Goal: Task Accomplishment & Management: Manage account settings

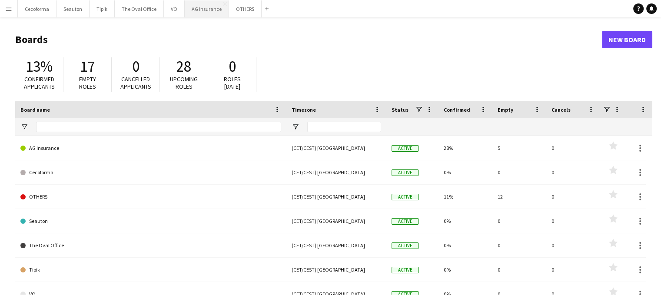
click at [206, 6] on button "AG Insurance Close" at bounding box center [207, 8] width 44 height 17
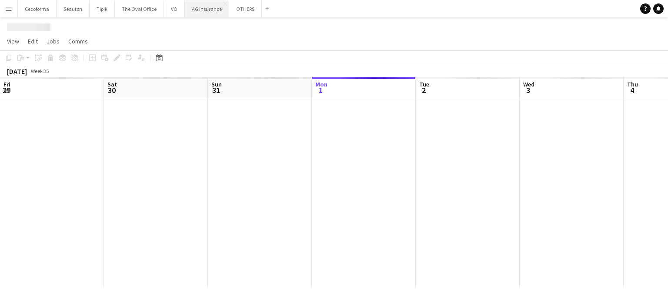
scroll to position [0, 208]
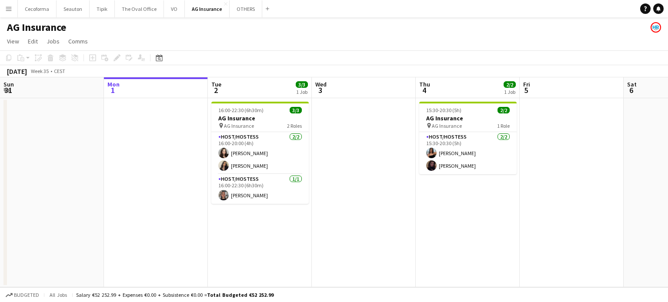
drag, startPoint x: 546, startPoint y: 221, endPoint x: 405, endPoint y: 226, distance: 141.3
click at [416, 229] on app-calendar-viewport "Fri 29 Sat 30 Sun 31 Mon 1 Tue 2 3/3 1 Job Wed 3 Thu 4 2/2 1 Job Fri 5 Sat 6 Su…" at bounding box center [334, 182] width 668 height 210
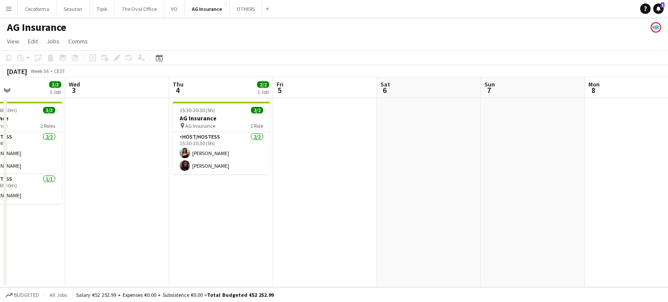
drag, startPoint x: 489, startPoint y: 221, endPoint x: 411, endPoint y: 219, distance: 77.4
click at [412, 220] on app-calendar-viewport "Sun 31 Mon 1 Tue 2 3/3 1 Job Wed 3 Thu 4 2/2 1 Job Fri 5 Sat 6 Sun 7 Mon 8 Tue …" at bounding box center [334, 182] width 668 height 210
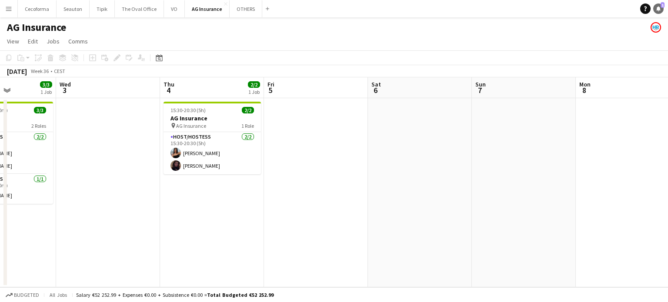
click at [661, 6] on span "1" at bounding box center [662, 5] width 4 height 6
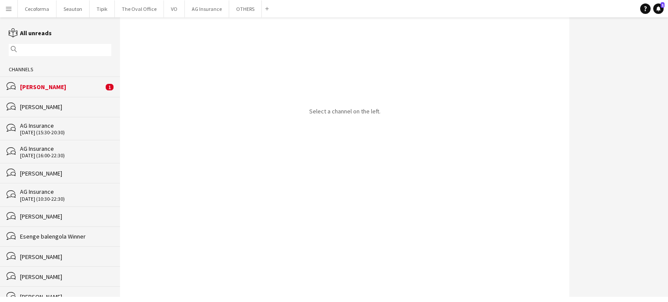
click at [37, 86] on div "[PERSON_NAME]" at bounding box center [61, 87] width 83 height 8
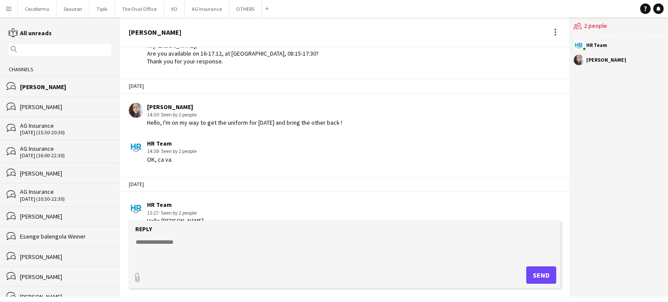
scroll to position [1257, 0]
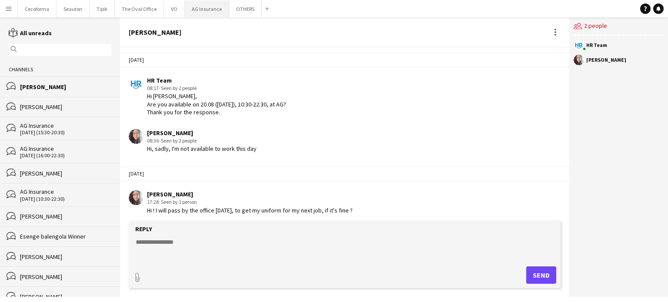
click at [197, 5] on button "AG Insurance Close" at bounding box center [207, 8] width 44 height 17
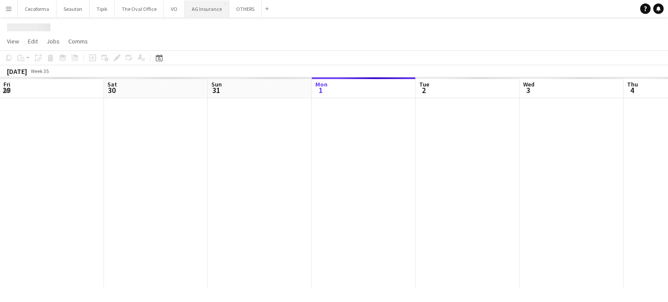
scroll to position [0, 208]
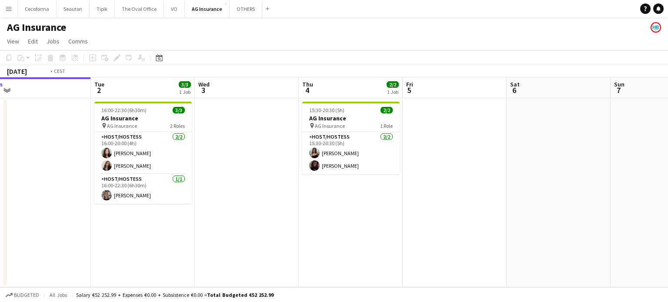
drag, startPoint x: 466, startPoint y: 241, endPoint x: 130, endPoint y: 210, distance: 336.6
click at [130, 210] on app-calendar-viewport "Fri 29 Sat 30 Sun 31 Mon 1 Tue 2 3/3 1 Job Wed 3 Thu 4 2/2 1 Job Fri 5 Sat 6 Su…" at bounding box center [334, 182] width 668 height 210
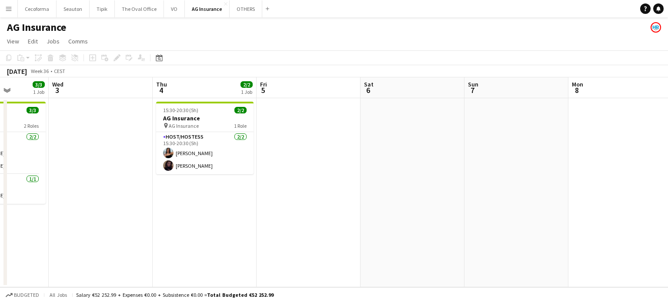
drag, startPoint x: 339, startPoint y: 200, endPoint x: 169, endPoint y: 196, distance: 170.0
click at [170, 196] on app-calendar-viewport "Sun 31 Mon 1 Tue 2 3/3 1 Job Wed 3 Thu 4 2/2 1 Job Fri 5 Sat 6 Sun 7 Mon 8 Tue …" at bounding box center [334, 182] width 668 height 210
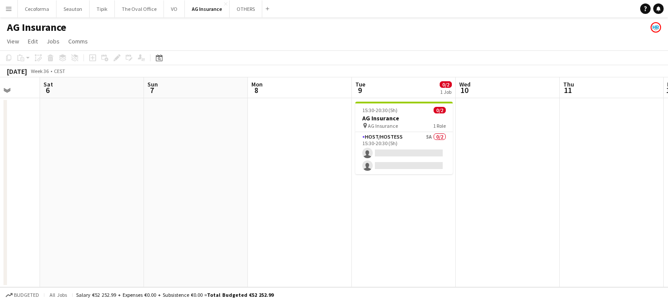
drag, startPoint x: 267, startPoint y: 186, endPoint x: 167, endPoint y: 189, distance: 100.5
click at [167, 189] on app-calendar-viewport "Tue 2 3/3 1 Job Wed 3 Thu 4 2/2 1 Job Fri 5 Sat 6 Sun 7 Mon 8 Tue 9 0/2 1 Job W…" at bounding box center [334, 182] width 668 height 210
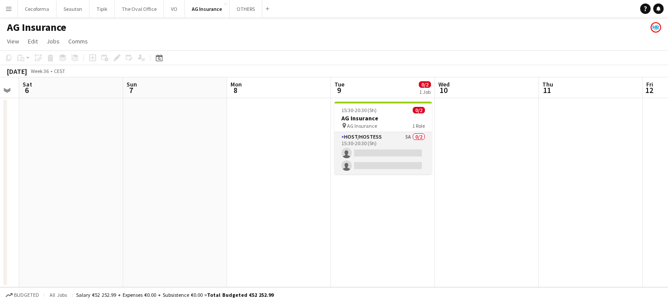
click at [363, 158] on app-card-role "Host/Hostess 5A 0/2 15:30-20:30 (5h) single-neutral-actions single-neutral-acti…" at bounding box center [382, 153] width 97 height 42
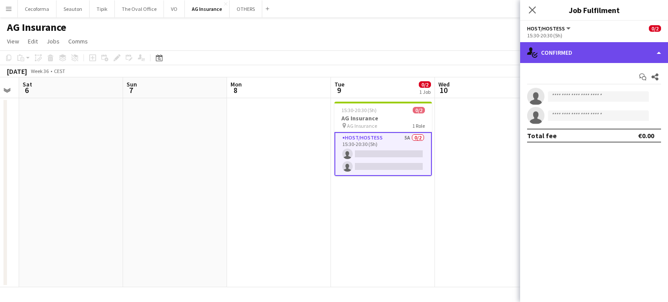
click at [660, 51] on div "single-neutral-actions-check-2 Confirmed" at bounding box center [594, 52] width 148 height 21
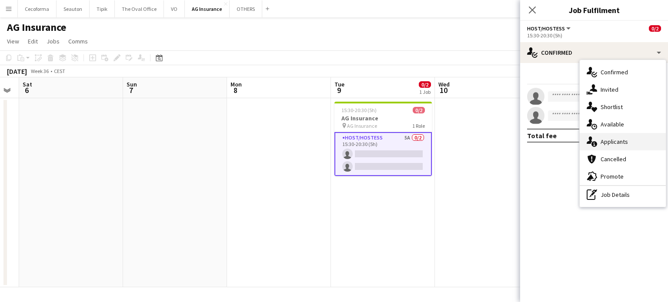
click at [617, 141] on div "single-neutral-actions-information Applicants" at bounding box center [622, 141] width 86 height 17
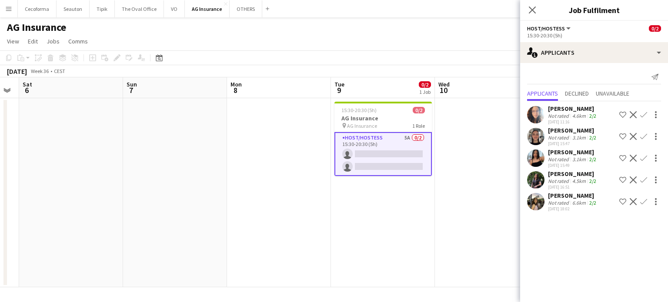
click at [423, 245] on app-date-cell "15:30-20:30 (5h) 0/2 AG Insurance pin AG Insurance 1 Role Host/Hostess 5A 0/2 1…" at bounding box center [383, 192] width 104 height 189
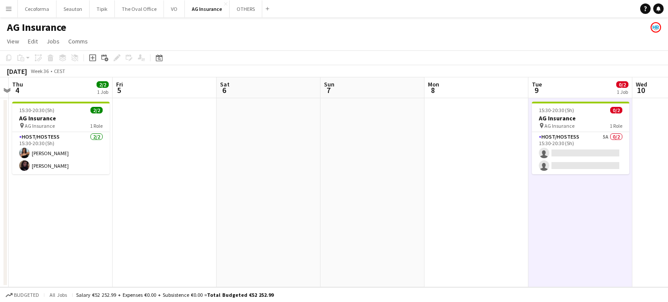
drag, startPoint x: 455, startPoint y: 231, endPoint x: 450, endPoint y: 241, distance: 11.5
click at [507, 225] on app-calendar-viewport "Tue 2 3/3 1 Job Wed 3 Thu 4 2/2 1 Job Fri 5 Sat 6 Sun 7 Mon 8 Tue 9 0/2 1 Job W…" at bounding box center [334, 182] width 668 height 210
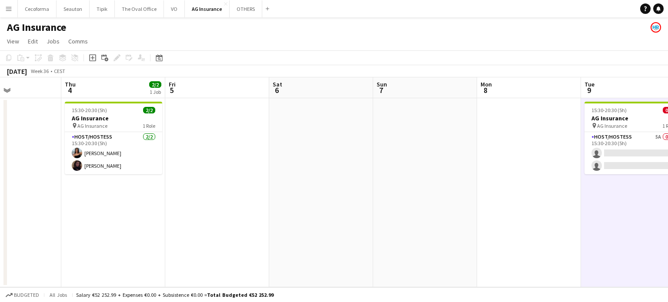
drag, startPoint x: 396, startPoint y: 230, endPoint x: 443, endPoint y: 225, distance: 47.2
click at [443, 225] on app-calendar-viewport "Mon 1 Tue 2 3/3 1 Job Wed 3 Thu 4 2/2 1 Job Fri 5 Sat 6 Sun 7 Mon 8 Tue 9 0/2 1…" at bounding box center [334, 182] width 668 height 210
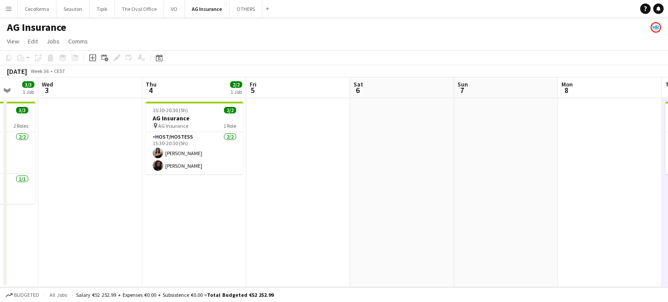
drag, startPoint x: 443, startPoint y: 200, endPoint x: 453, endPoint y: 200, distance: 10.0
click at [453, 200] on app-calendar-viewport "Sun 31 Mon 1 Tue 2 3/3 1 Job Wed 3 Thu 4 2/2 1 Job Fri 5 Sat 6 Sun 7 Mon 8 Tue …" at bounding box center [334, 182] width 668 height 210
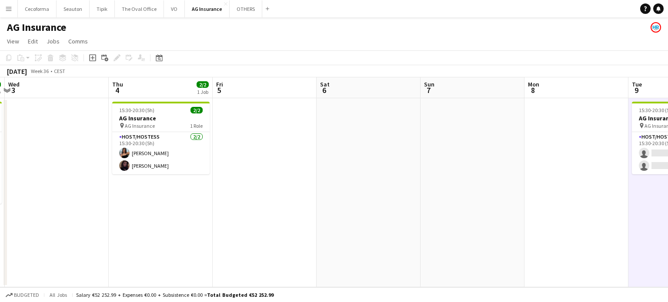
drag, startPoint x: 563, startPoint y: 165, endPoint x: 409, endPoint y: 172, distance: 154.9
click at [409, 182] on app-calendar-viewport "Sat 30 Sun 31 Mon 1 Tue 2 3/3 1 Job Wed 3 Thu 4 2/2 1 Job Fri 5 Sat 6 Sun 7 Mon…" at bounding box center [334, 182] width 668 height 210
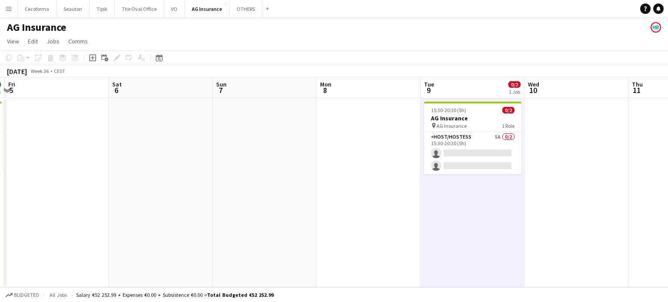
scroll to position [0, 220]
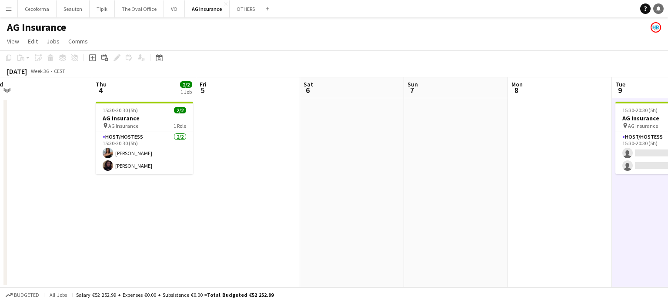
click at [657, 9] on icon at bounding box center [658, 8] width 4 height 4
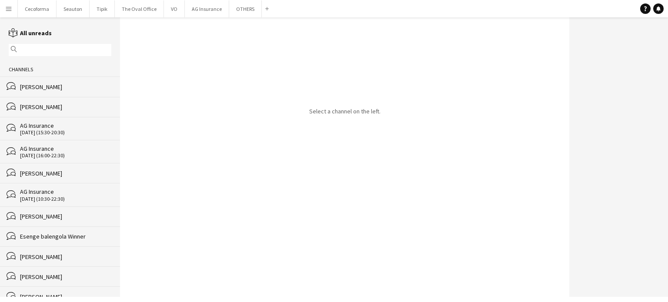
click at [31, 83] on div "bubbles [PERSON_NAME] Louissi" at bounding box center [60, 87] width 120 height 20
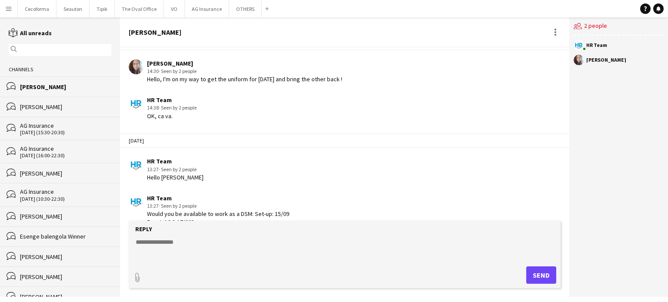
scroll to position [1257, 0]
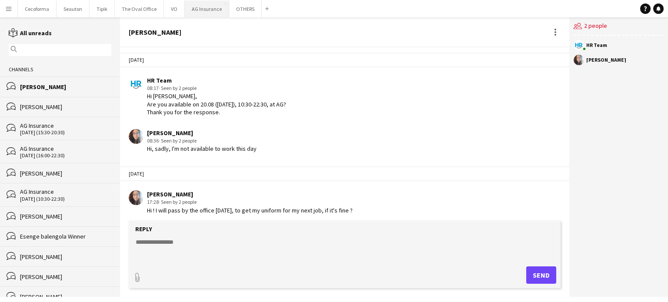
click at [201, 9] on button "AG Insurance Close" at bounding box center [207, 8] width 44 height 17
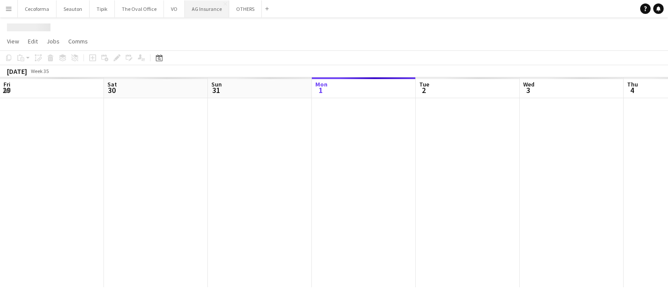
scroll to position [0, 208]
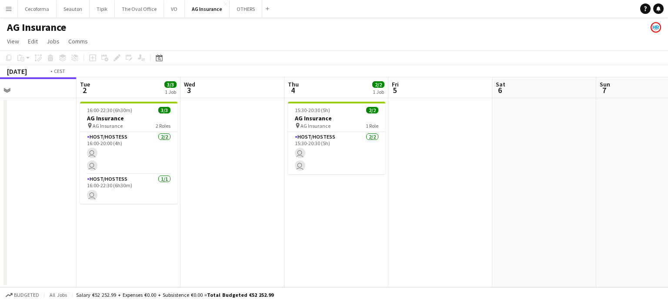
drag, startPoint x: 381, startPoint y: 217, endPoint x: 198, endPoint y: 205, distance: 183.0
click at [198, 205] on app-calendar-viewport "Fri 29 Sat 30 Sun 31 Mon 1 Tue 2 3/3 1 Job Wed 3 Thu 4 2/2 1 Job Fri 5 Sat 6 Su…" at bounding box center [334, 182] width 668 height 210
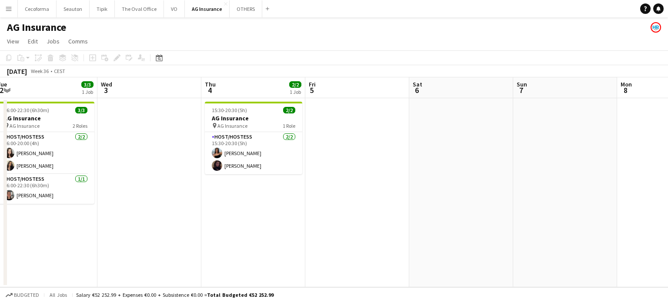
click at [327, 202] on app-date-cell at bounding box center [357, 192] width 104 height 189
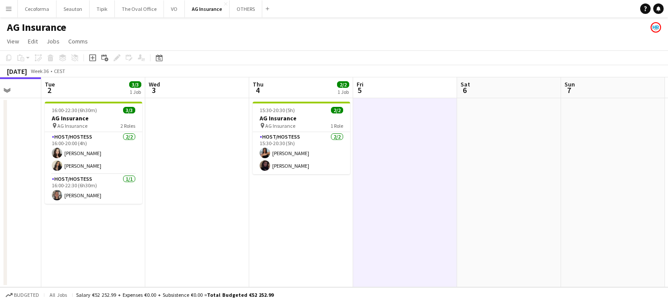
drag, startPoint x: 372, startPoint y: 190, endPoint x: 156, endPoint y: 173, distance: 216.3
click at [156, 173] on app-calendar-viewport "Sat 30 Sun 31 Mon 1 Tue 2 3/3 1 Job Wed 3 Thu 4 2/2 1 Job Fri 5 Sat 6 Sun 7 Mon…" at bounding box center [334, 182] width 668 height 210
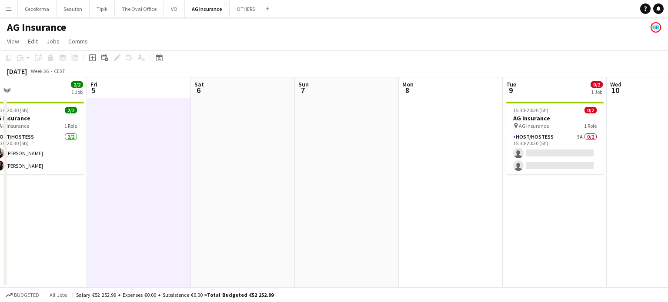
drag, startPoint x: 375, startPoint y: 173, endPoint x: 301, endPoint y: 163, distance: 74.5
click at [301, 163] on app-calendar-viewport "Mon 1 Tue 2 3/3 1 Job Wed 3 Thu 4 2/2 1 Job Fri 5 Sat 6 Sun 7 Mon 8 Tue 9 0/2 1…" at bounding box center [334, 182] width 668 height 210
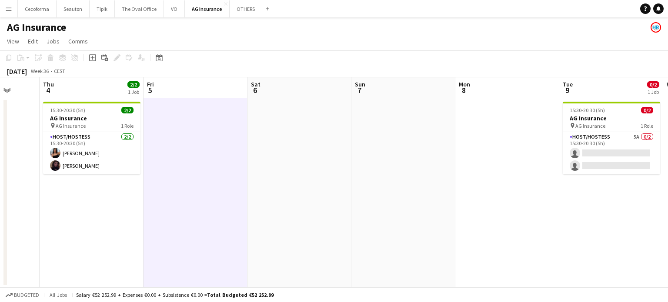
drag, startPoint x: 230, startPoint y: 126, endPoint x: 0, endPoint y: 111, distance: 229.6
click at [10, 111] on app-calendar-viewport "Mon 1 Tue 2 3/3 1 Job Wed 3 Thu 4 2/2 1 Job Fri 5 Sat 6 Sun 7 Mon 8 Tue 9 0/2 1…" at bounding box center [334, 182] width 668 height 210
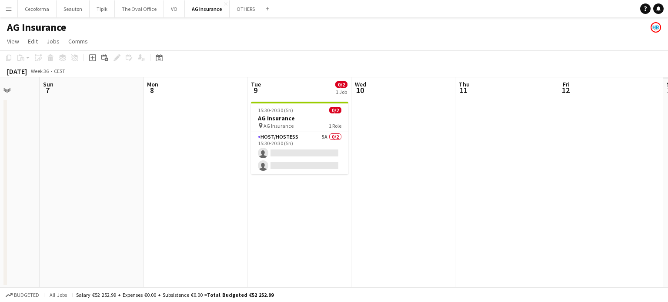
scroll to position [0, 308]
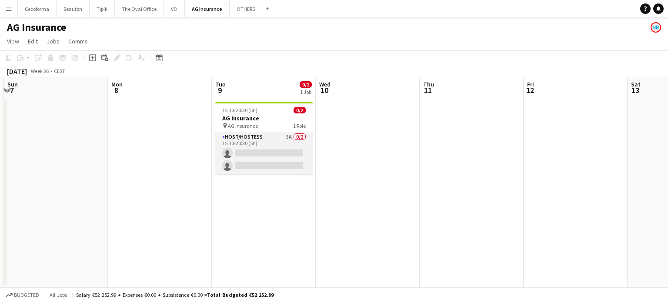
click at [274, 151] on app-card-role "Host/Hostess 5A 0/2 15:30-20:30 (5h) single-neutral-actions single-neutral-acti…" at bounding box center [263, 153] width 97 height 42
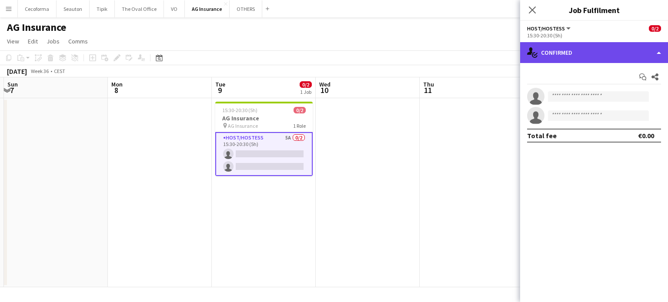
click at [658, 52] on div "single-neutral-actions-check-2 Confirmed" at bounding box center [594, 52] width 148 height 21
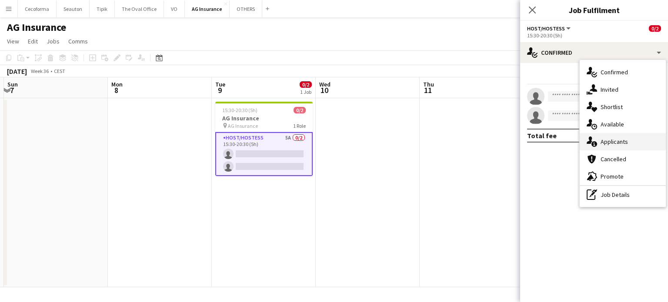
click at [616, 142] on div "single-neutral-actions-information Applicants" at bounding box center [622, 141] width 86 height 17
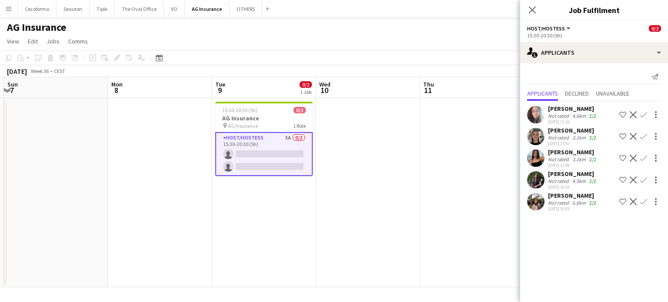
click at [645, 114] on app-icon "Confirm" at bounding box center [643, 114] width 7 height 7
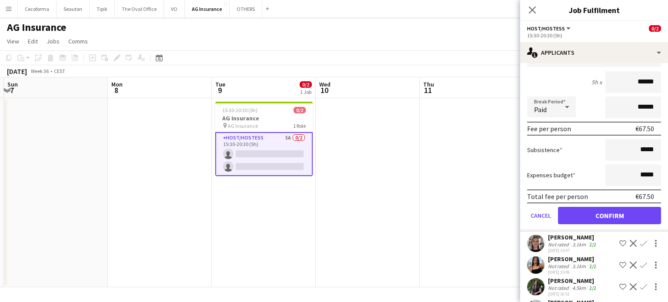
scroll to position [114, 0]
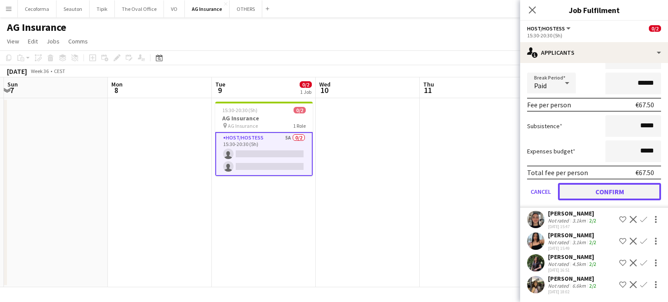
click at [600, 193] on button "Confirm" at bounding box center [609, 191] width 103 height 17
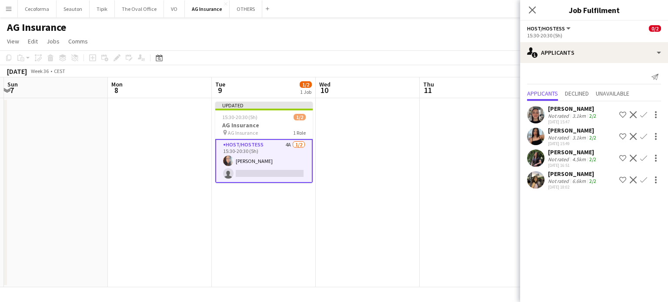
scroll to position [0, 0]
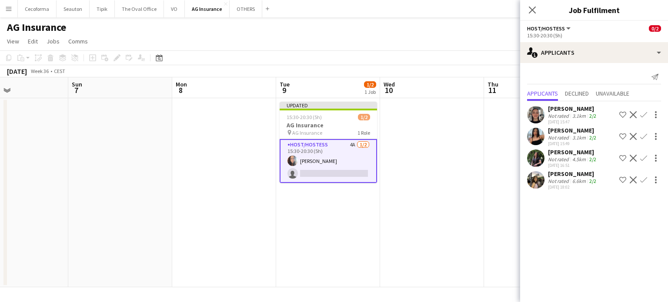
drag, startPoint x: 311, startPoint y: 236, endPoint x: 542, endPoint y: 225, distance: 231.1
click at [542, 224] on body "Menu Boards Boards Boards All jobs Status Workforce Workforce My Workforce Recr…" at bounding box center [334, 151] width 668 height 302
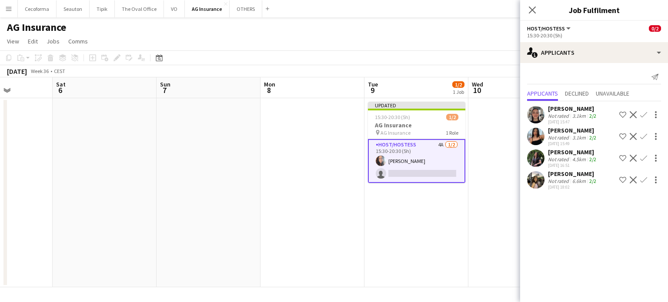
drag, startPoint x: 369, startPoint y: 206, endPoint x: 459, endPoint y: 205, distance: 90.4
click at [459, 205] on app-calendar-viewport "Wed 3 Thu 4 2/2 1 Job Fri 5 Sat 6 Sun 7 Mon 8 Tue 9 1/2 1 Job Wed 10 Thu 11 Fri…" at bounding box center [334, 182] width 668 height 210
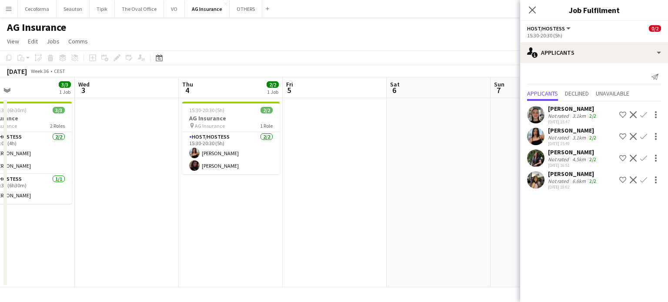
scroll to position [0, 270]
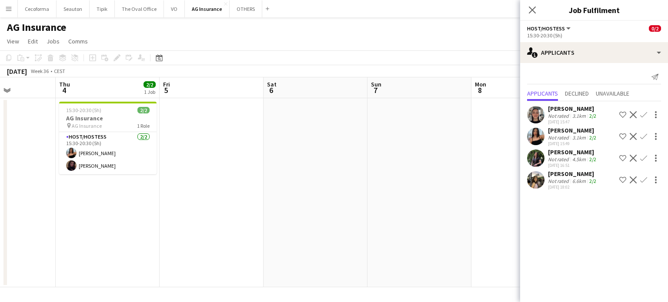
drag, startPoint x: 300, startPoint y: 198, endPoint x: 283, endPoint y: 194, distance: 17.4
click at [283, 194] on app-calendar-viewport "Mon 1 Tue 2 3/3 1 Job Wed 3 Thu 4 2/2 1 Job Fri 5 Sat 6 Sun 7 Mon 8 Tue 9 1/2 1…" at bounding box center [334, 182] width 668 height 210
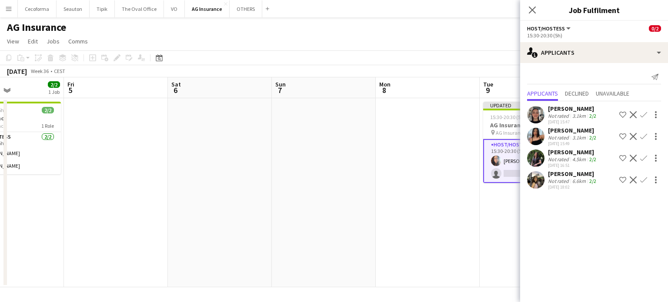
drag, startPoint x: 280, startPoint y: 173, endPoint x: 243, endPoint y: 167, distance: 37.4
click at [244, 168] on app-calendar-viewport "Mon 1 Tue 2 3/3 1 Job Wed 3 Thu 4 2/2 1 Job Fri 5 Sat 6 Sun 7 Mon 8 Tue 9 1/2 1…" at bounding box center [334, 182] width 668 height 210
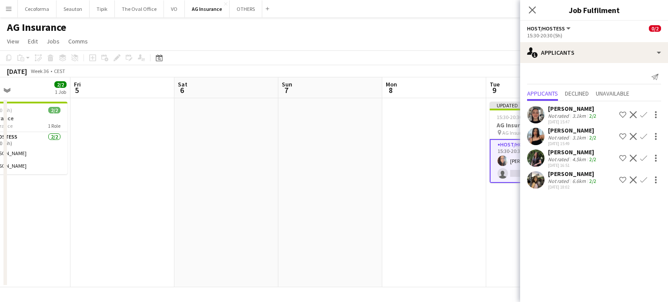
drag, startPoint x: 321, startPoint y: 168, endPoint x: 152, endPoint y: 163, distance: 169.2
click at [152, 163] on app-calendar-viewport "Tue 2 3/3 1 Job Wed 3 Thu 4 2/2 1 Job Fri 5 Sat 6 Sun 7 Mon 8 Tue 9 1/2 1 Job W…" at bounding box center [334, 182] width 668 height 210
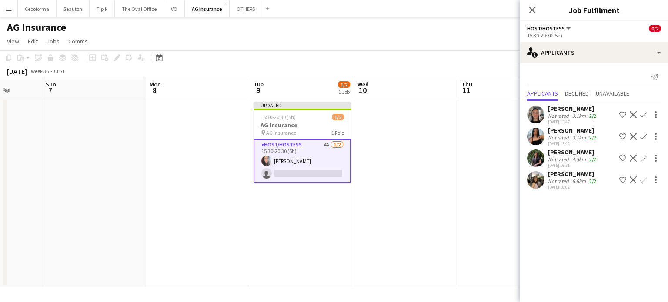
click at [643, 115] on app-icon "Confirm" at bounding box center [643, 114] width 7 height 7
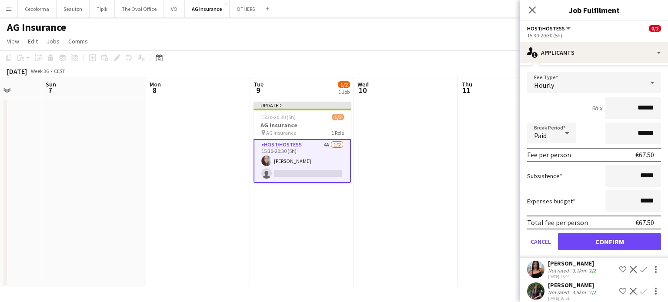
scroll to position [92, 0]
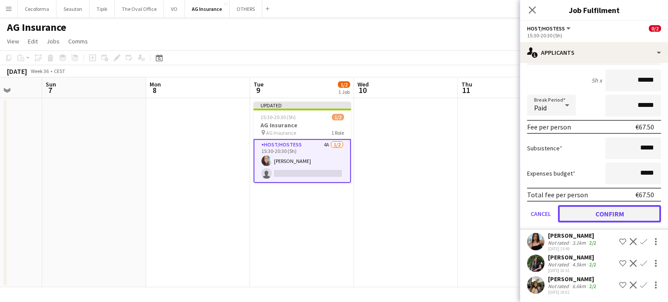
click at [605, 212] on button "Confirm" at bounding box center [609, 213] width 103 height 17
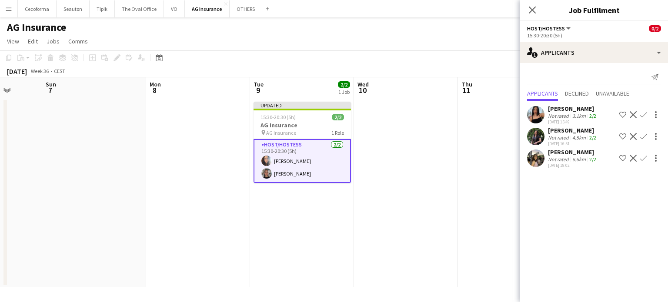
scroll to position [0, 0]
click at [438, 219] on app-date-cell at bounding box center [406, 192] width 104 height 189
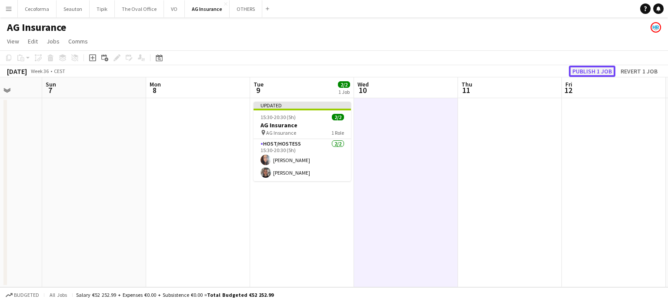
click at [589, 73] on button "Publish 1 job" at bounding box center [592, 71] width 47 height 11
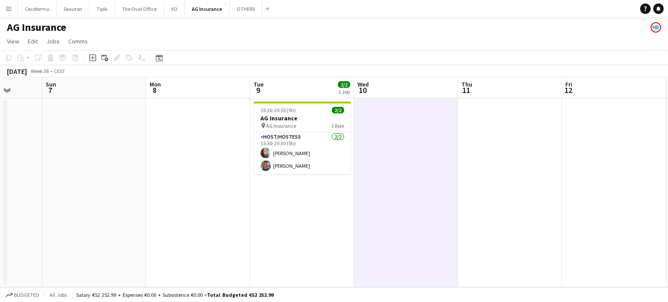
click at [523, 160] on app-date-cell at bounding box center [510, 192] width 104 height 189
